Goal: Task Accomplishment & Management: Complete application form

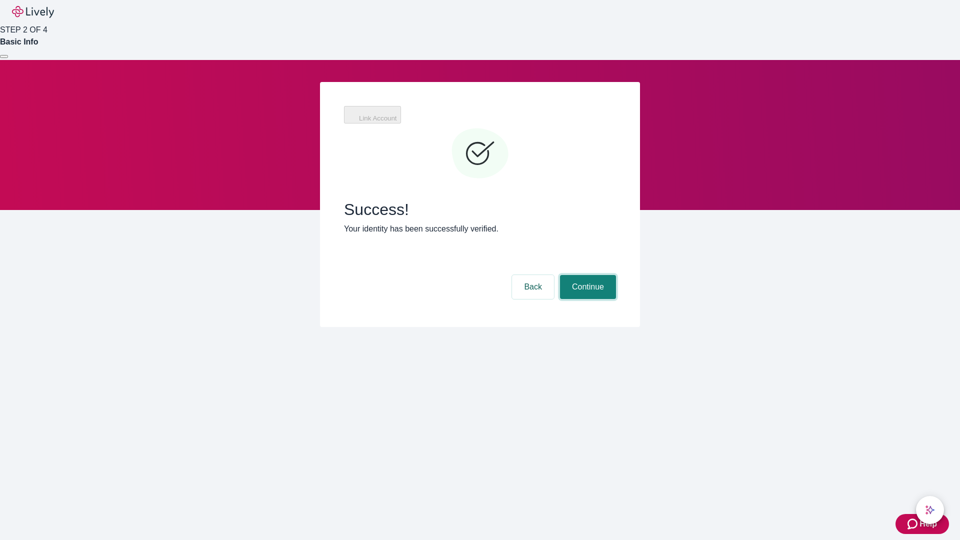
click at [587, 275] on button "Continue" at bounding box center [588, 287] width 56 height 24
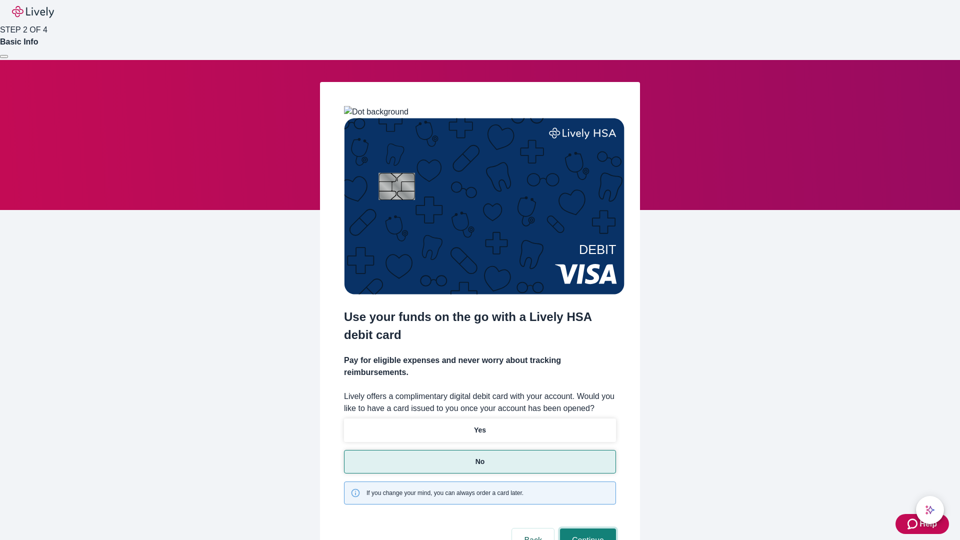
click at [587, 529] on button "Continue" at bounding box center [588, 541] width 56 height 24
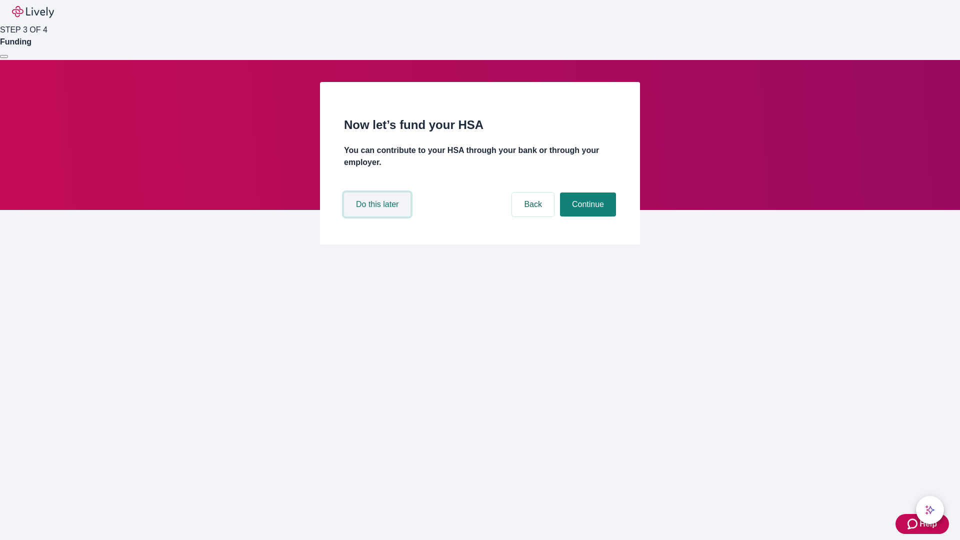
click at [379, 217] on button "Do this later" at bounding box center [377, 205] width 67 height 24
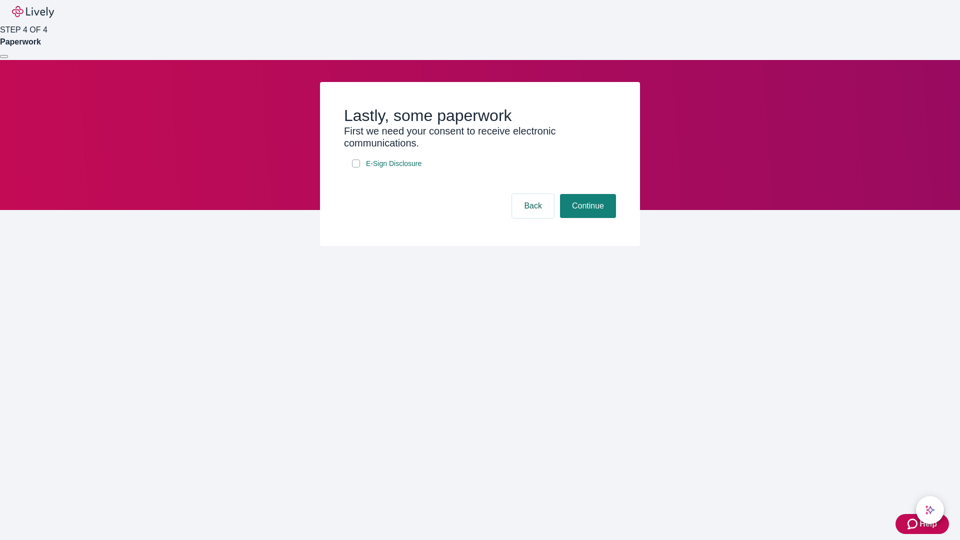
click at [356, 168] on input "E-Sign Disclosure" at bounding box center [356, 164] width 8 height 8
checkbox input "true"
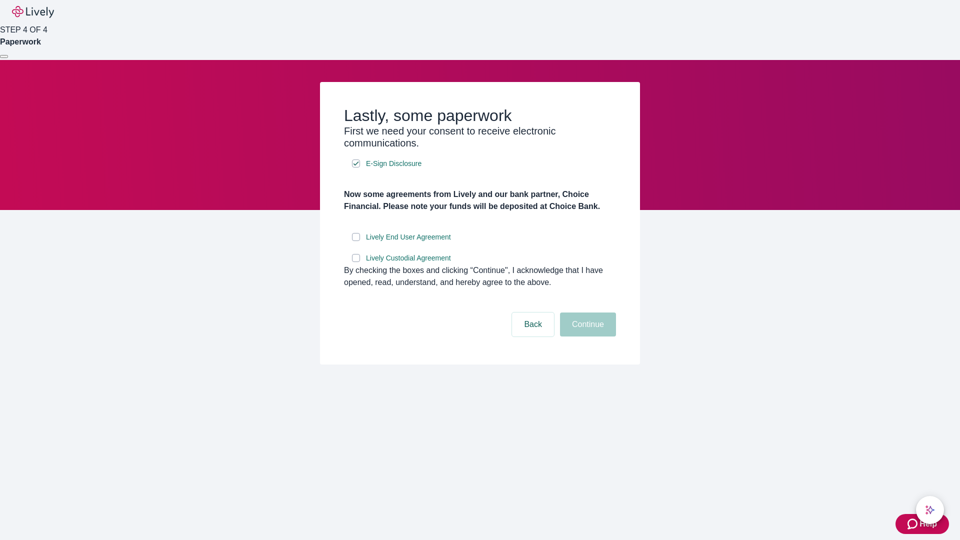
click at [356, 241] on input "Lively End User Agreement" at bounding box center [356, 237] width 8 height 8
checkbox input "true"
click at [356, 262] on input "Lively Custodial Agreement" at bounding box center [356, 258] width 8 height 8
checkbox input "true"
click at [587, 337] on button "Continue" at bounding box center [588, 325] width 56 height 24
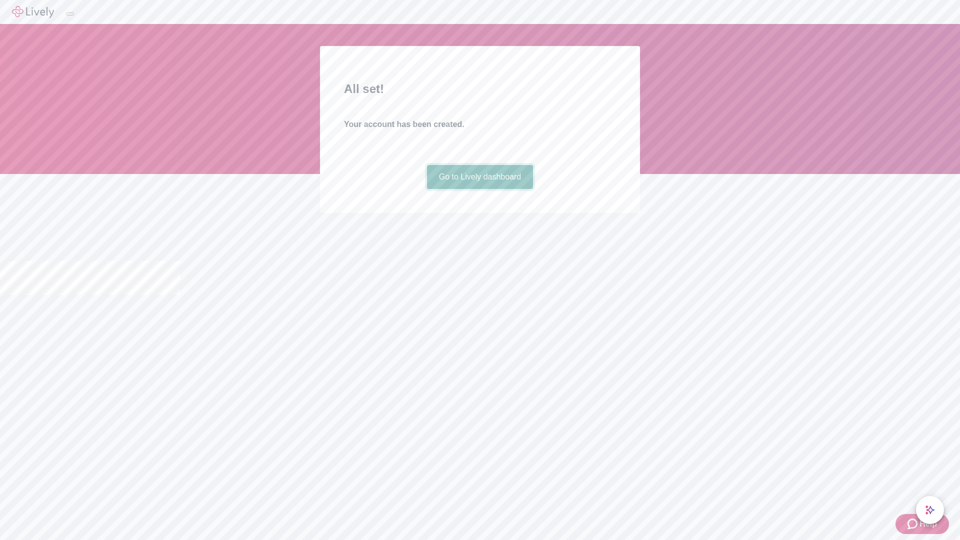
click at [480, 189] on link "Go to Lively dashboard" at bounding box center [480, 177] width 107 height 24
